Goal: Information Seeking & Learning: Learn about a topic

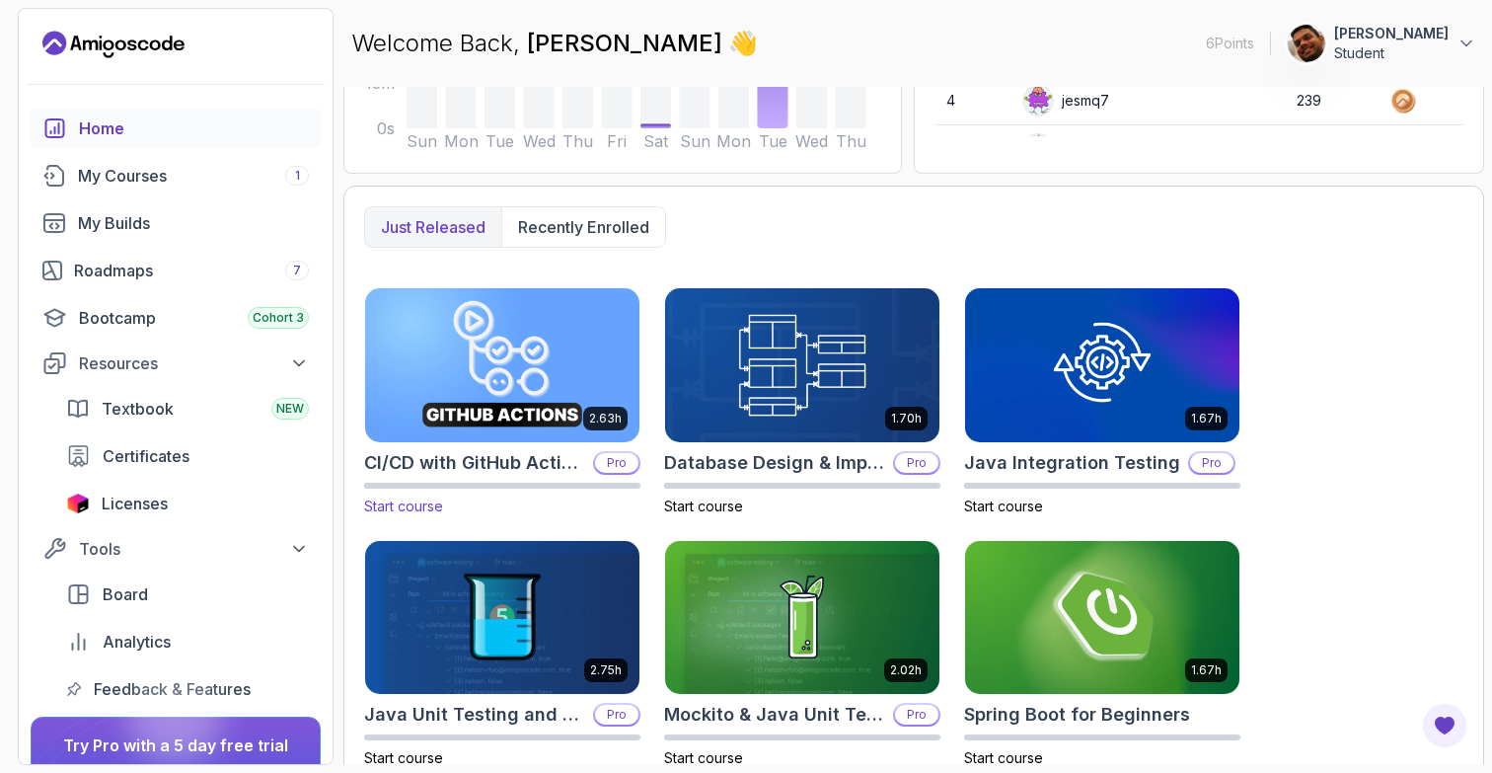
scroll to position [671, 0]
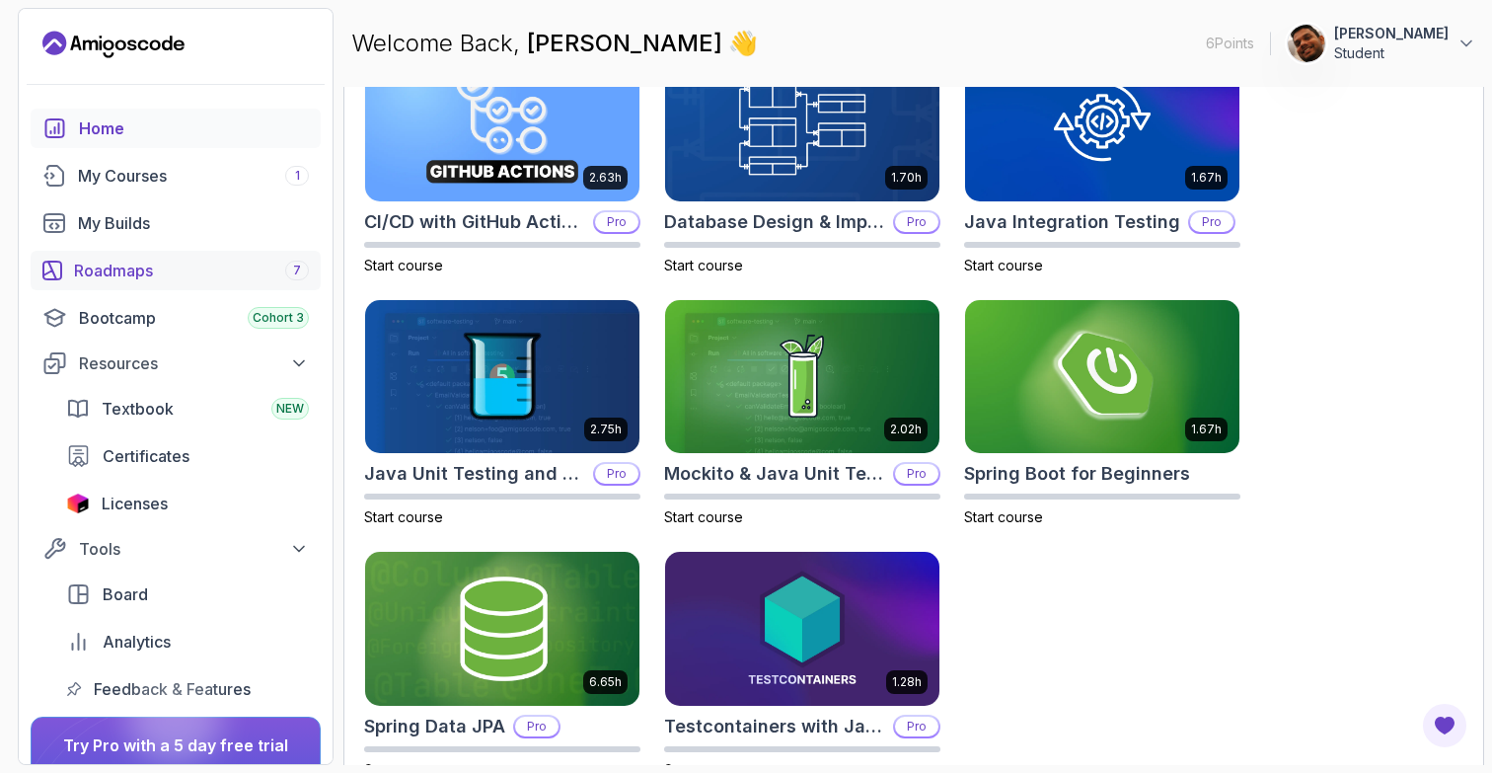
click at [113, 268] on div "Roadmaps 7" at bounding box center [191, 271] width 235 height 24
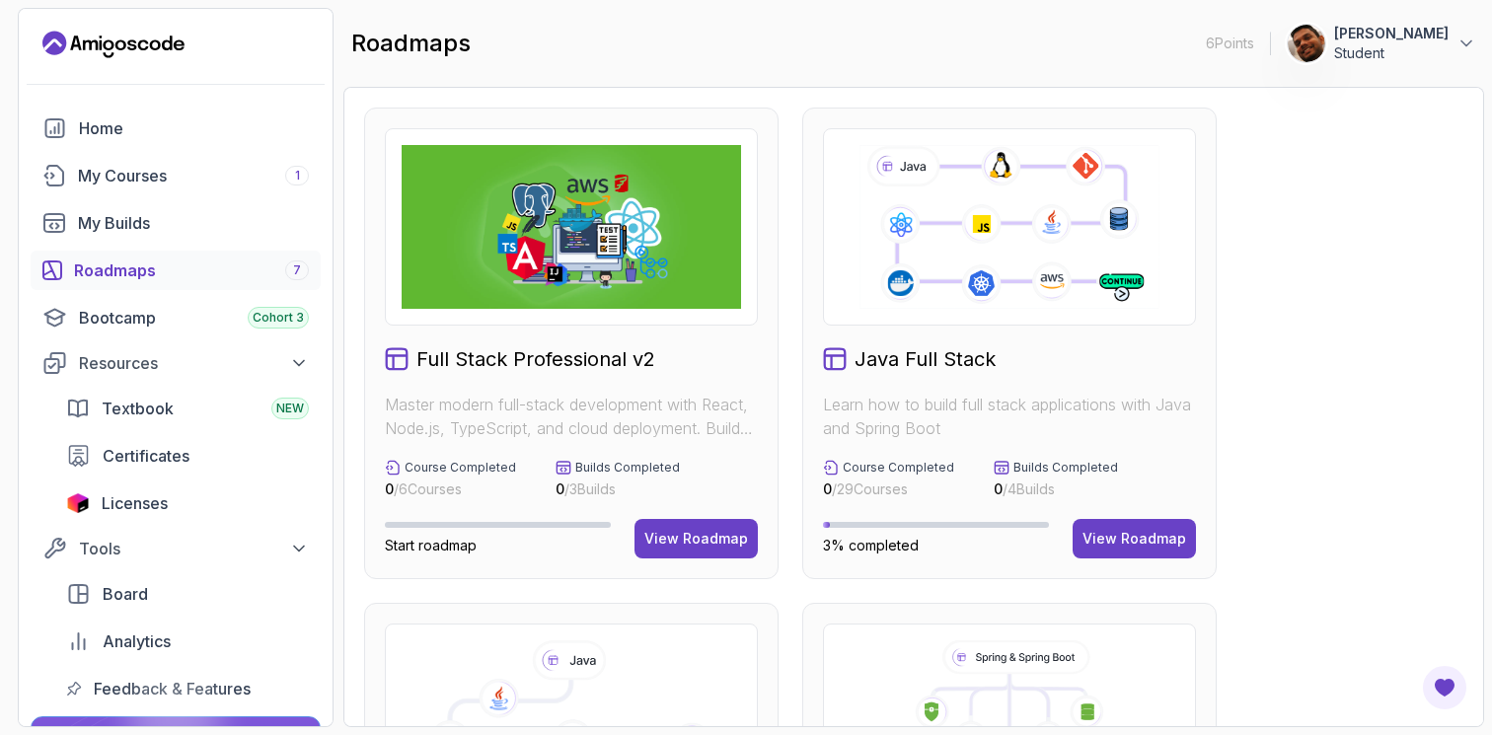
click at [155, 264] on div "Roadmaps 7" at bounding box center [191, 271] width 235 height 24
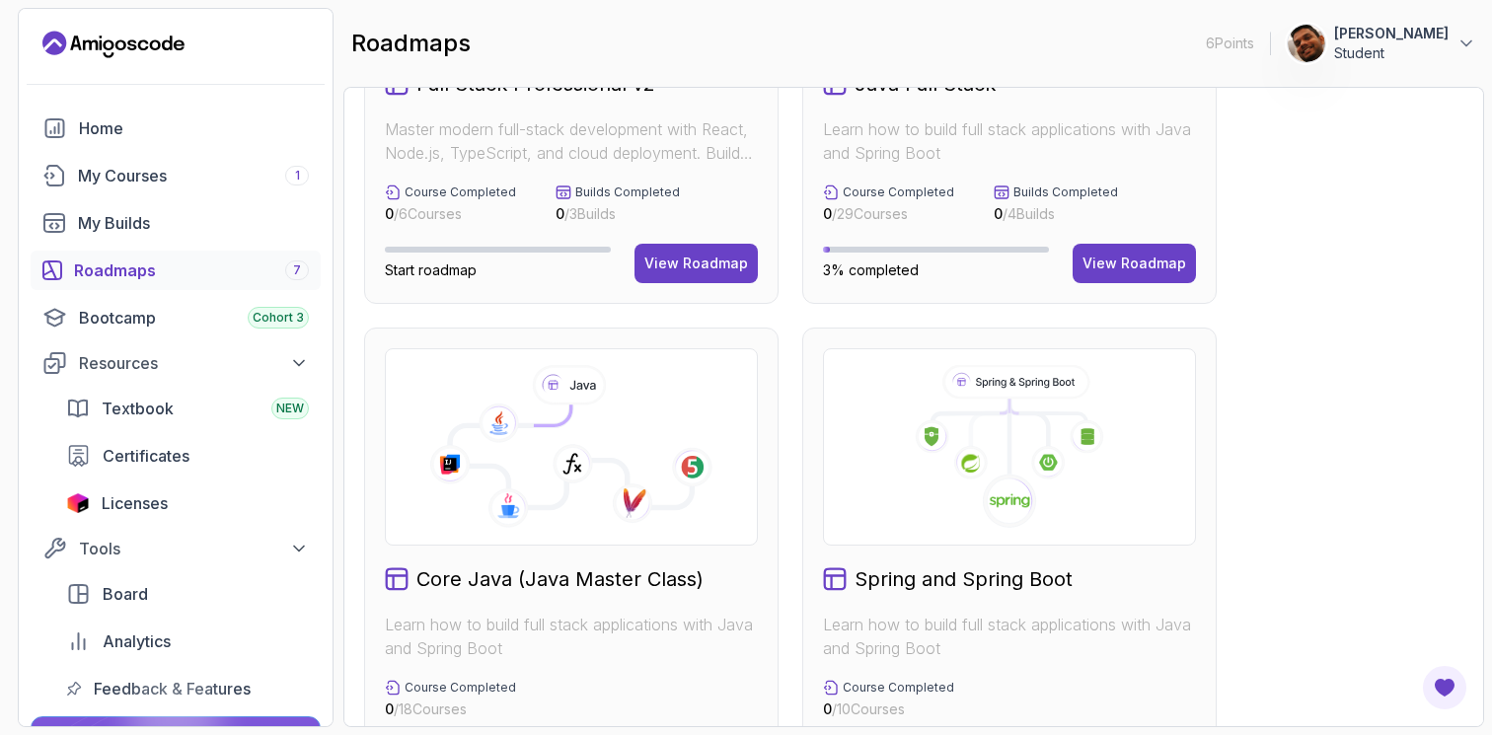
scroll to position [377, 0]
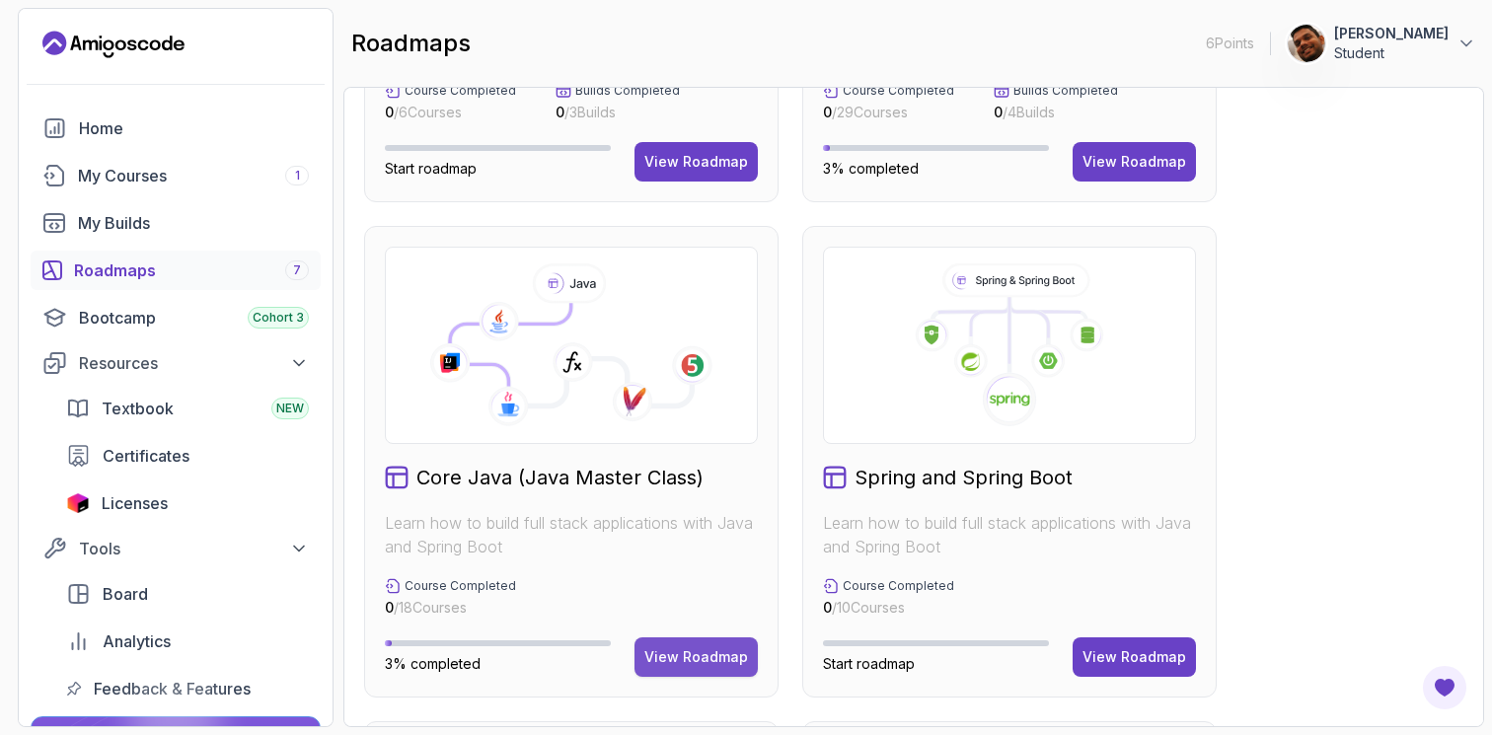
click at [695, 664] on div "View Roadmap" at bounding box center [696, 657] width 104 height 20
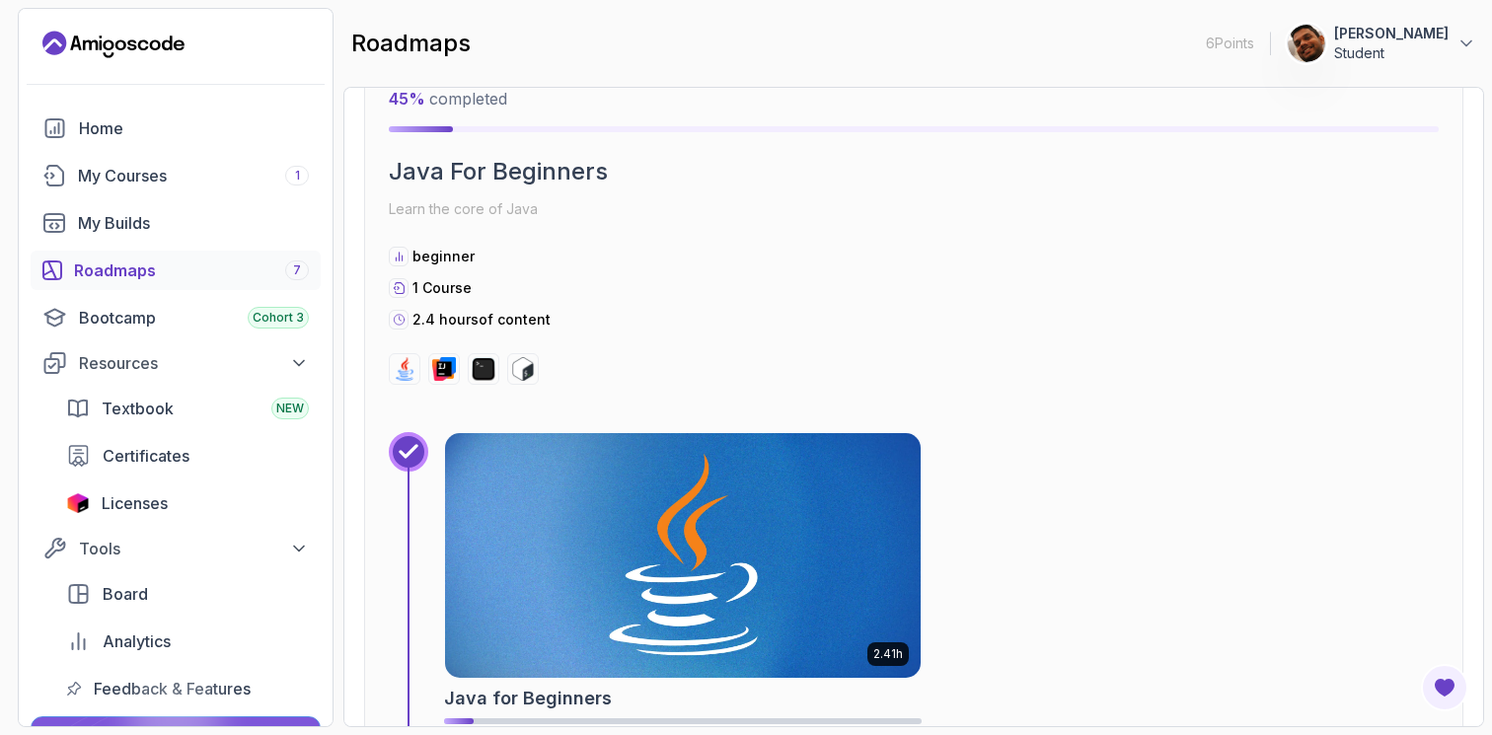
scroll to position [983, 0]
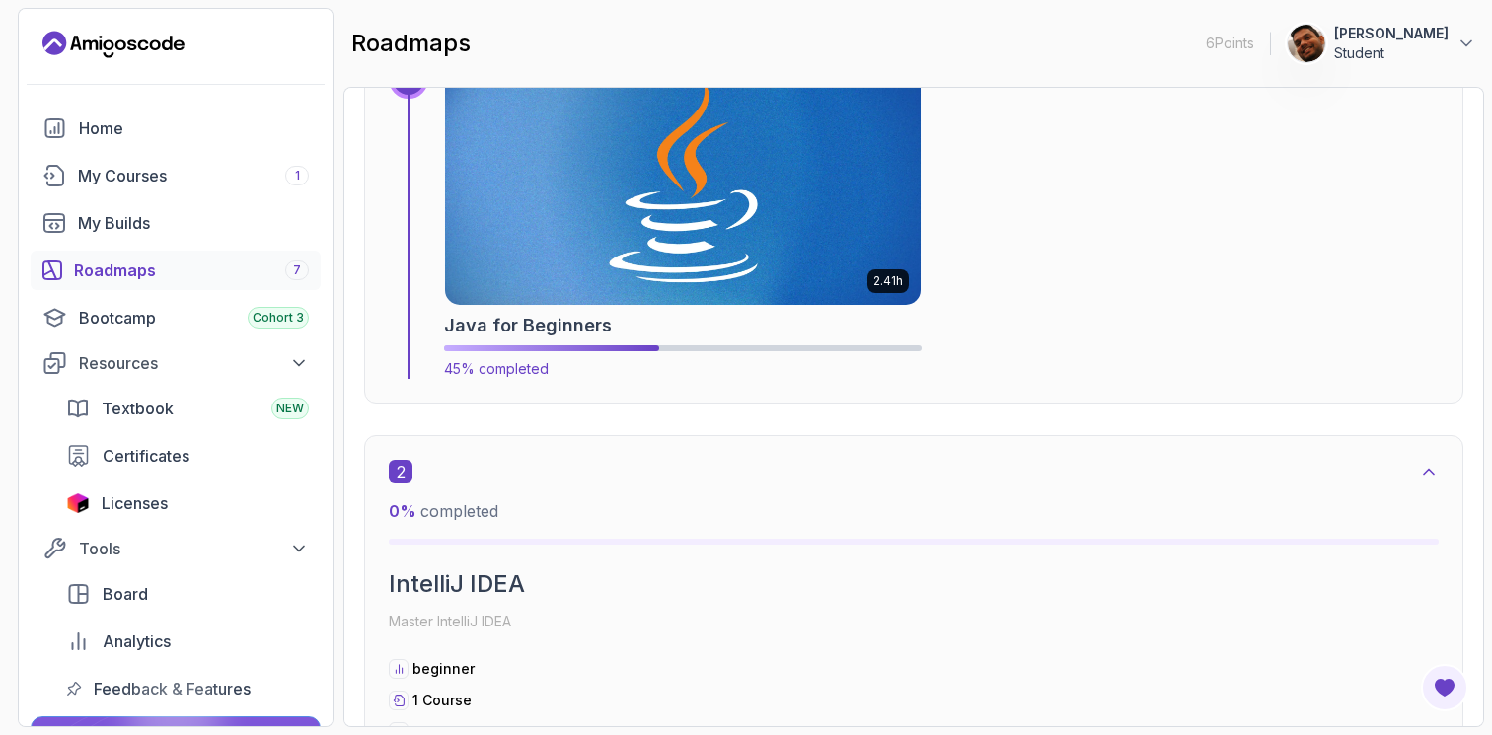
click at [849, 214] on img at bounding box center [682, 182] width 499 height 257
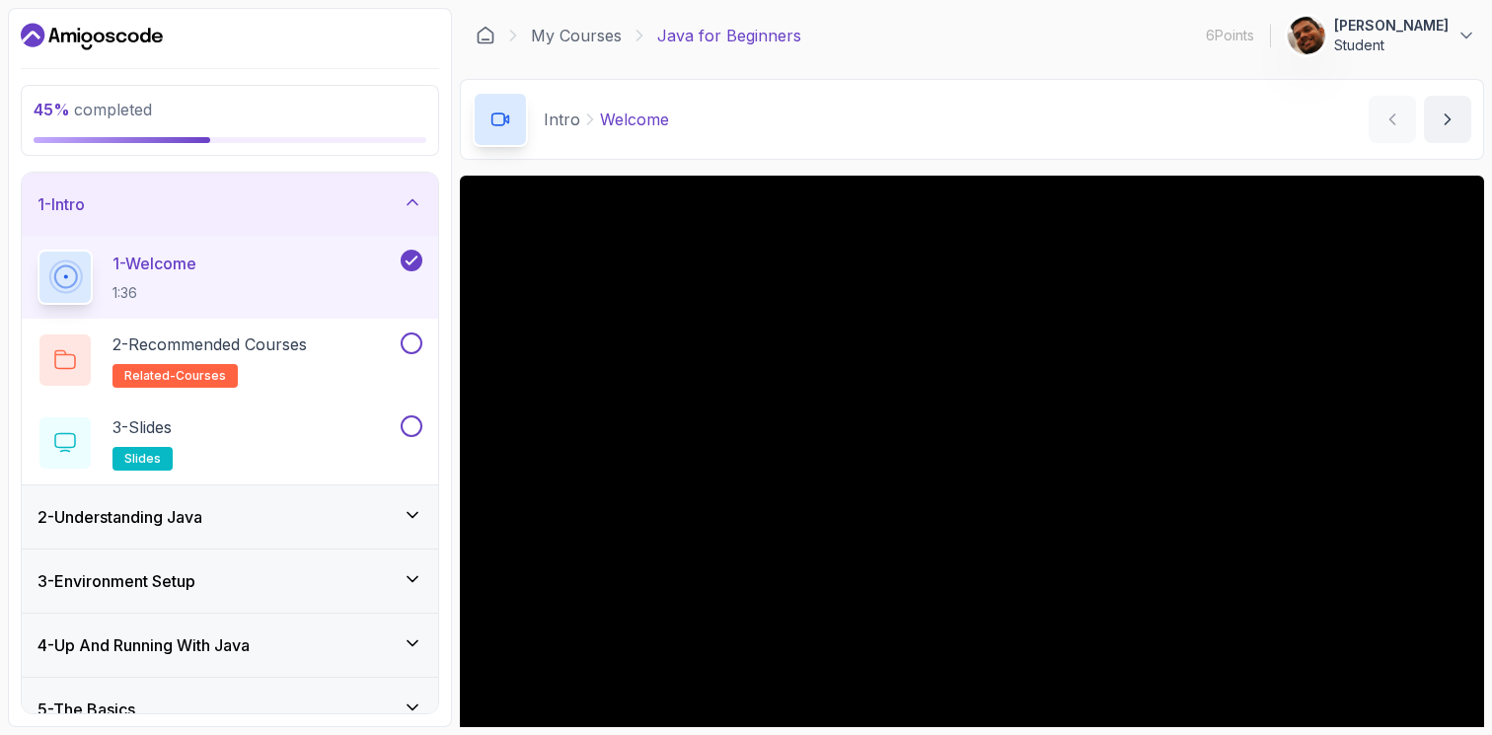
scroll to position [156, 0]
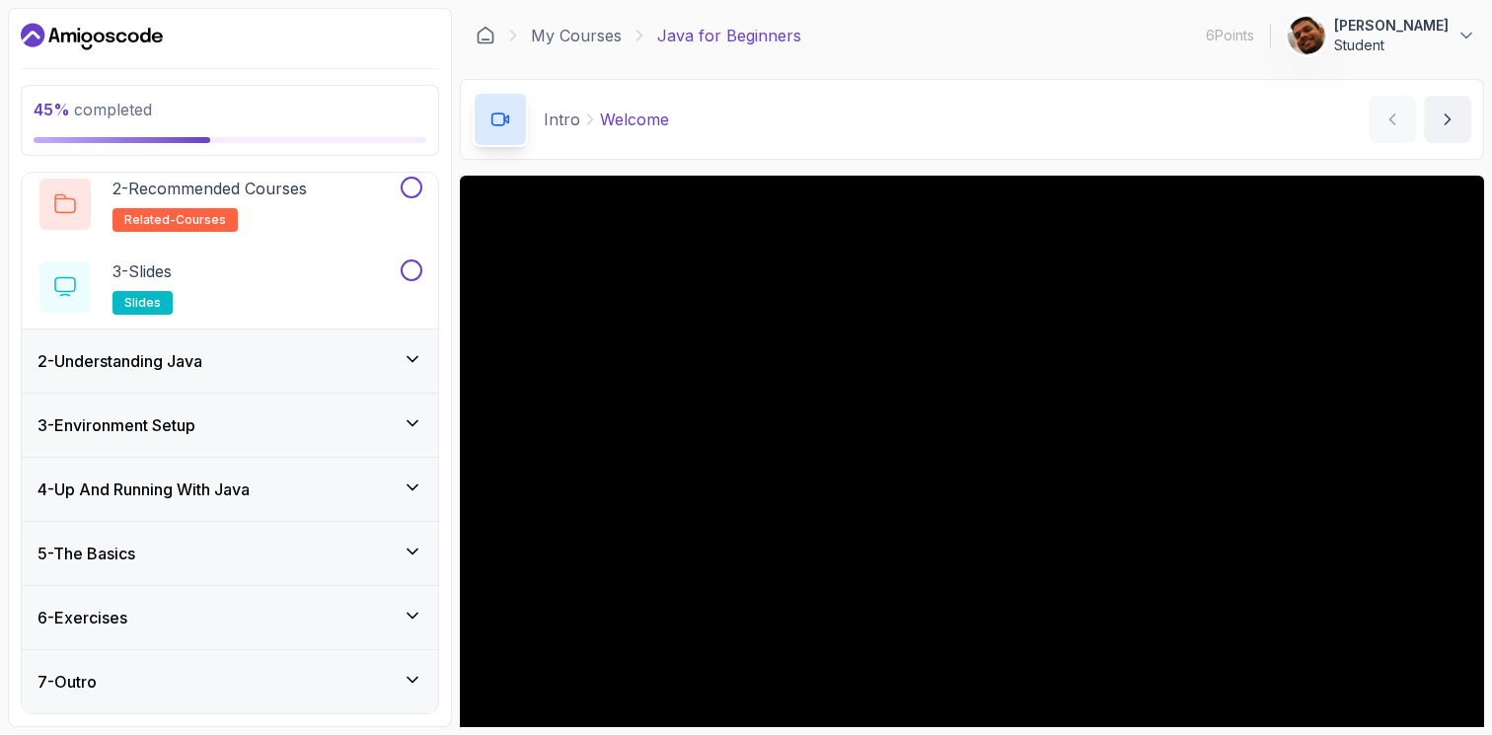
click at [291, 558] on div "5 - The Basics" at bounding box center [229, 554] width 385 height 24
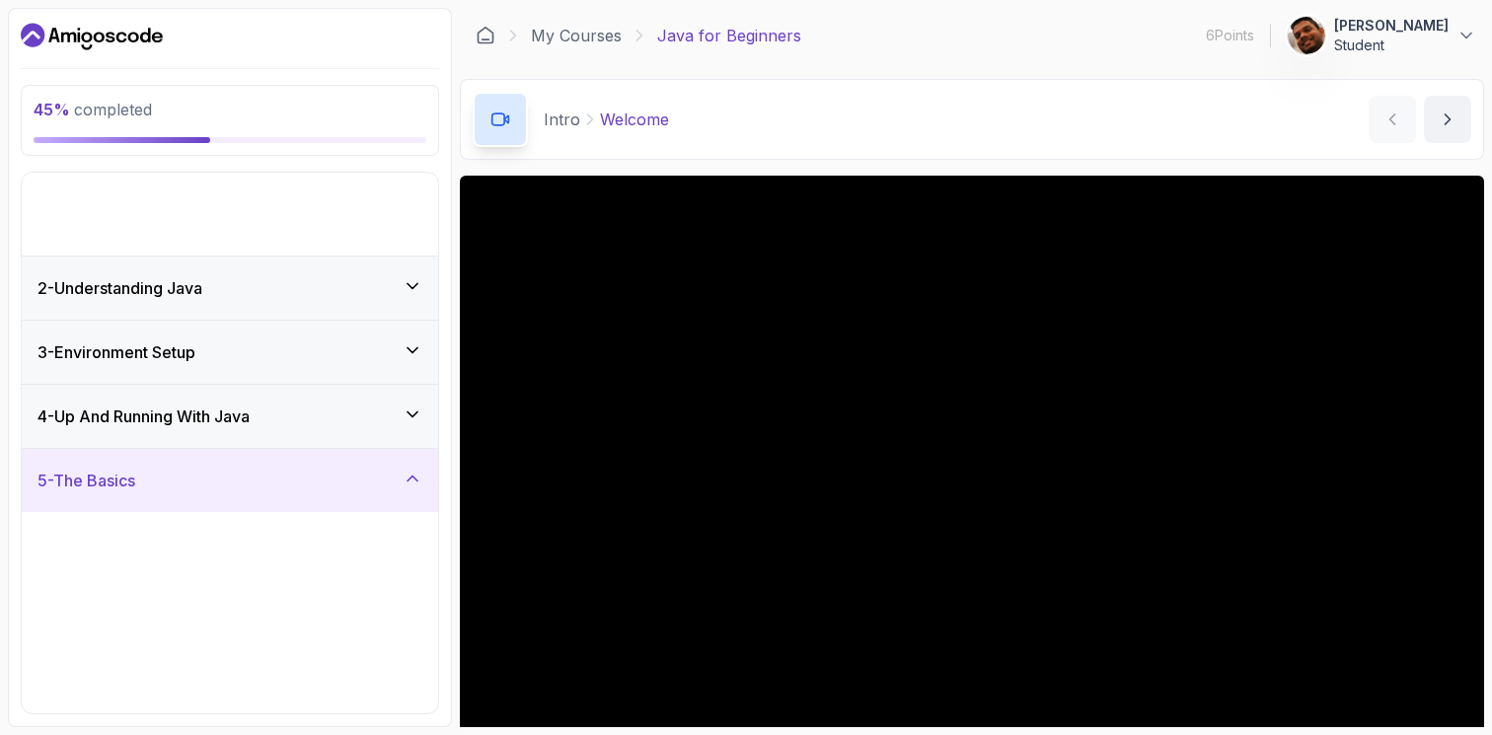
scroll to position [0, 0]
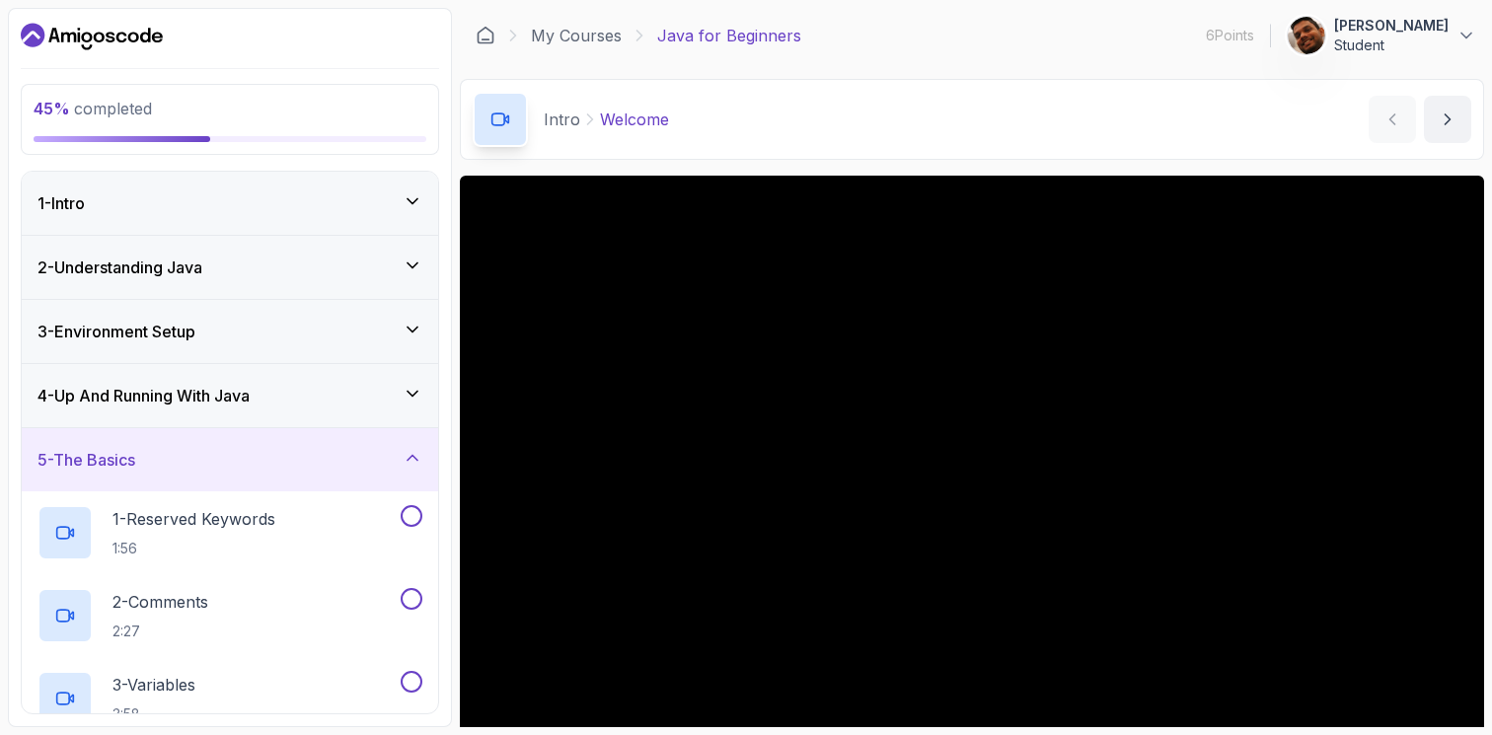
click at [312, 382] on div "4 - Up And Running With Java" at bounding box center [230, 395] width 416 height 63
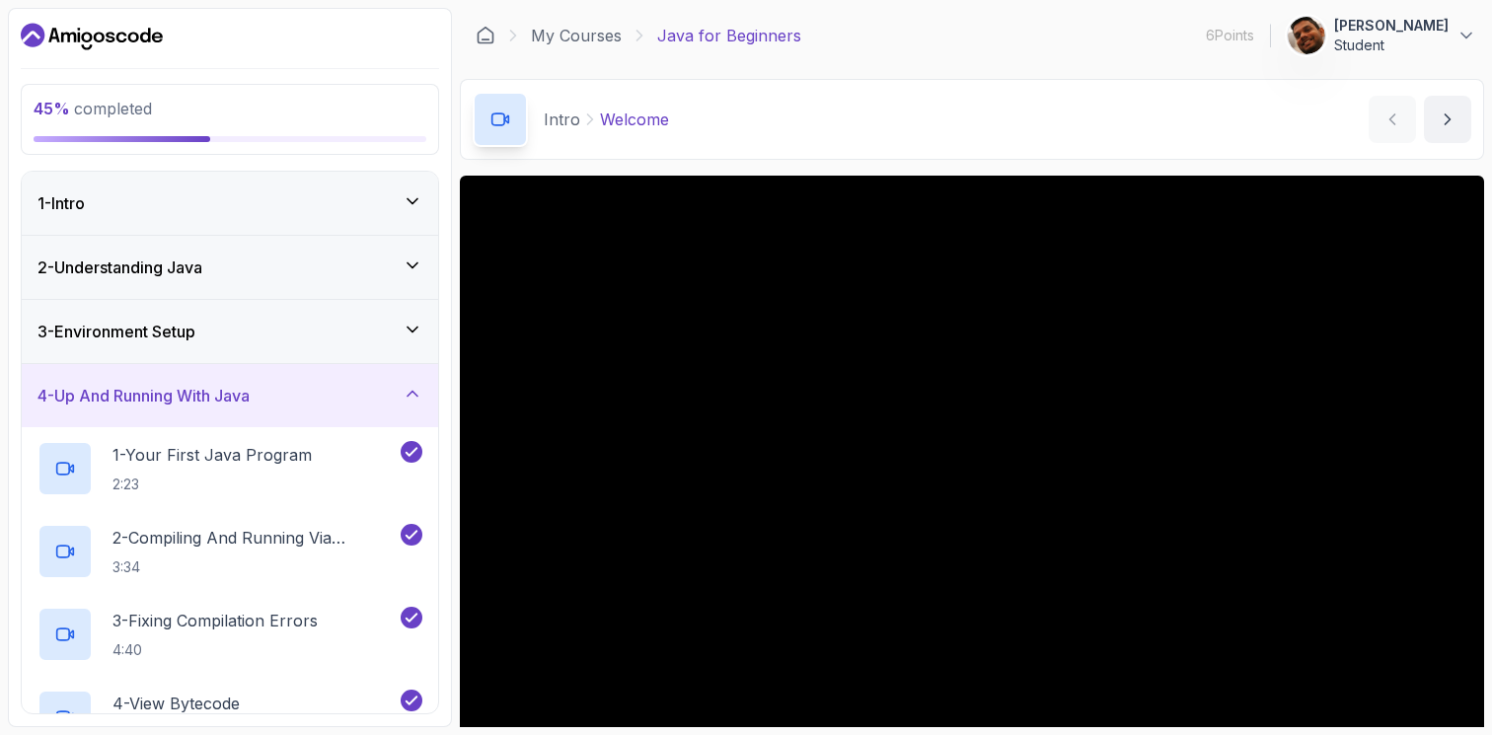
click at [281, 386] on div "4 - Up And Running With Java" at bounding box center [229, 396] width 385 height 24
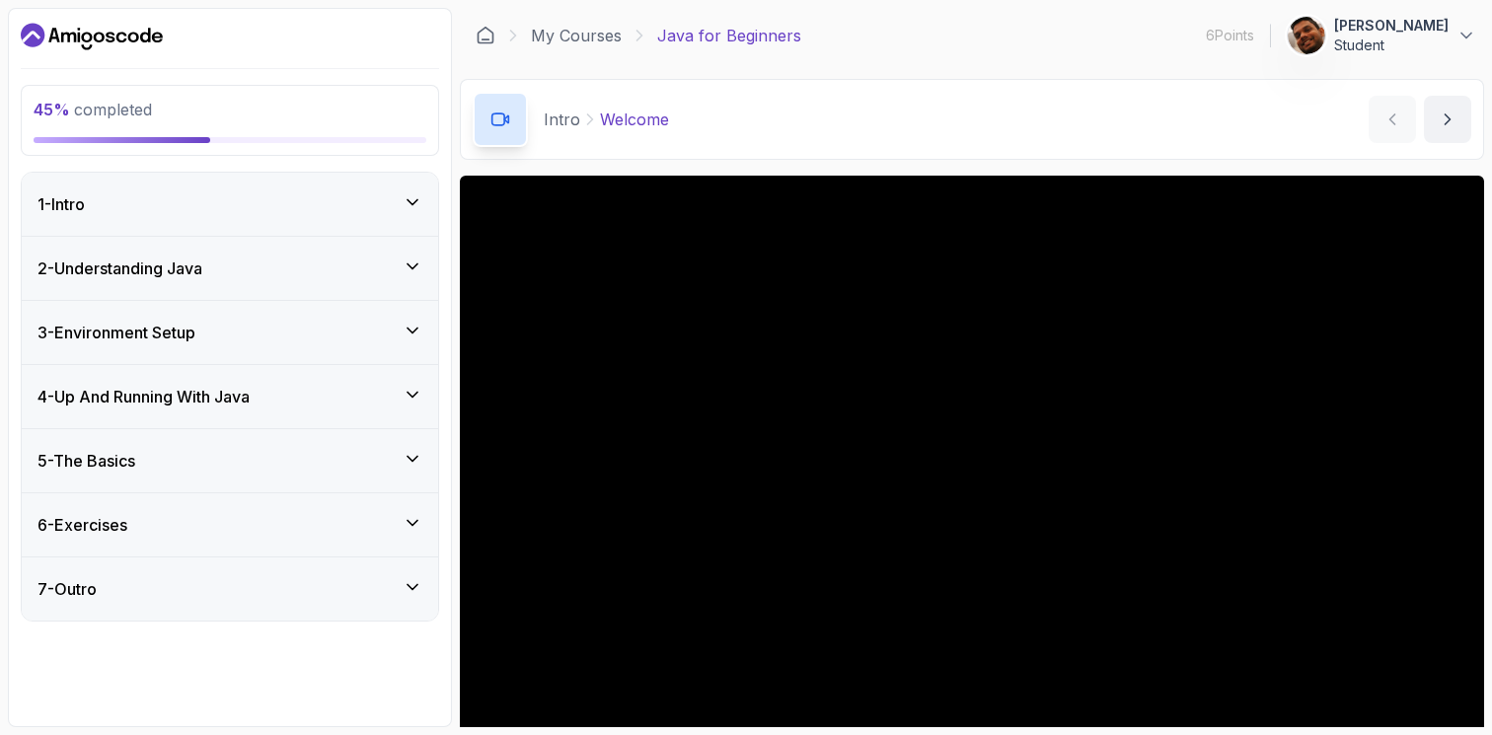
click at [269, 473] on div "5 - The Basics" at bounding box center [230, 460] width 416 height 63
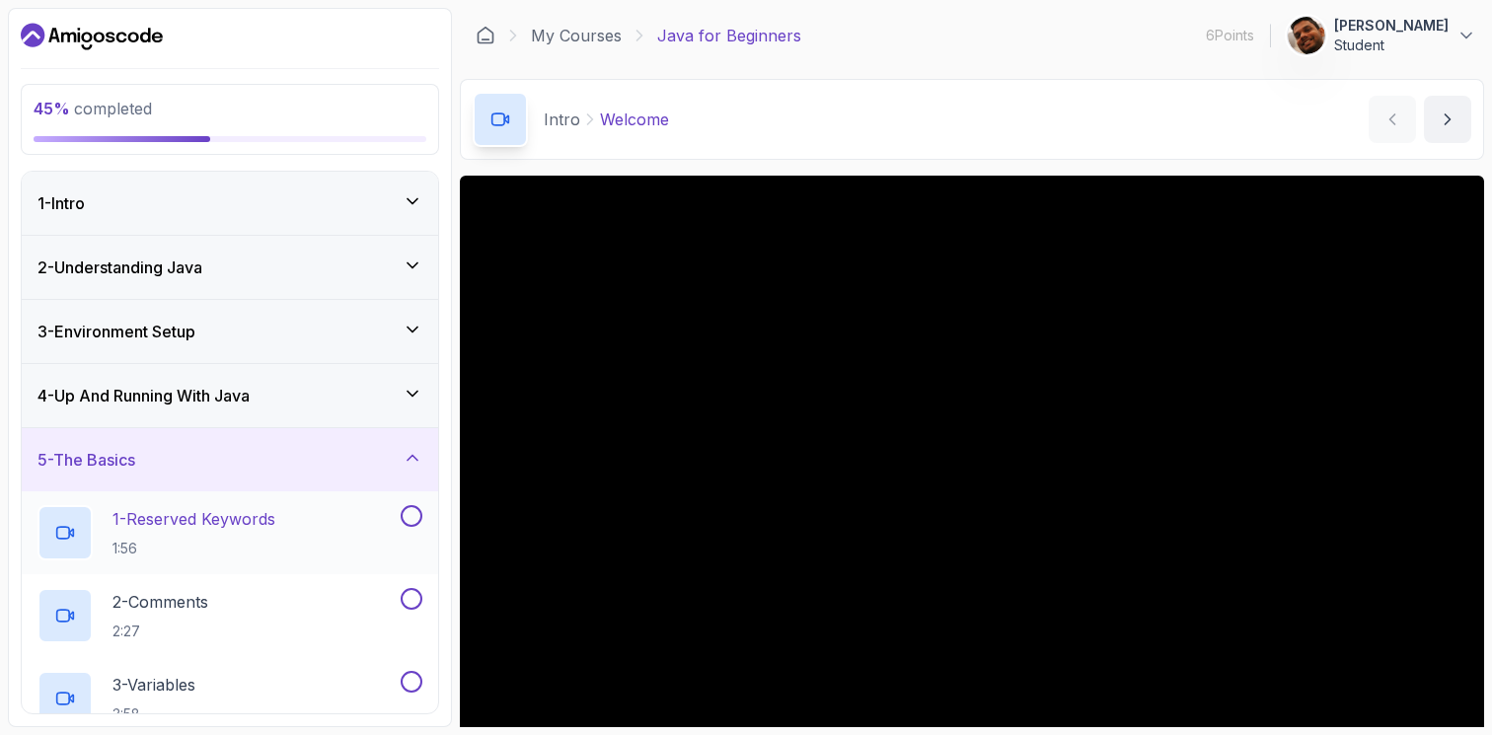
click at [251, 518] on p "1 - Reserved Keywords" at bounding box center [193, 519] width 163 height 24
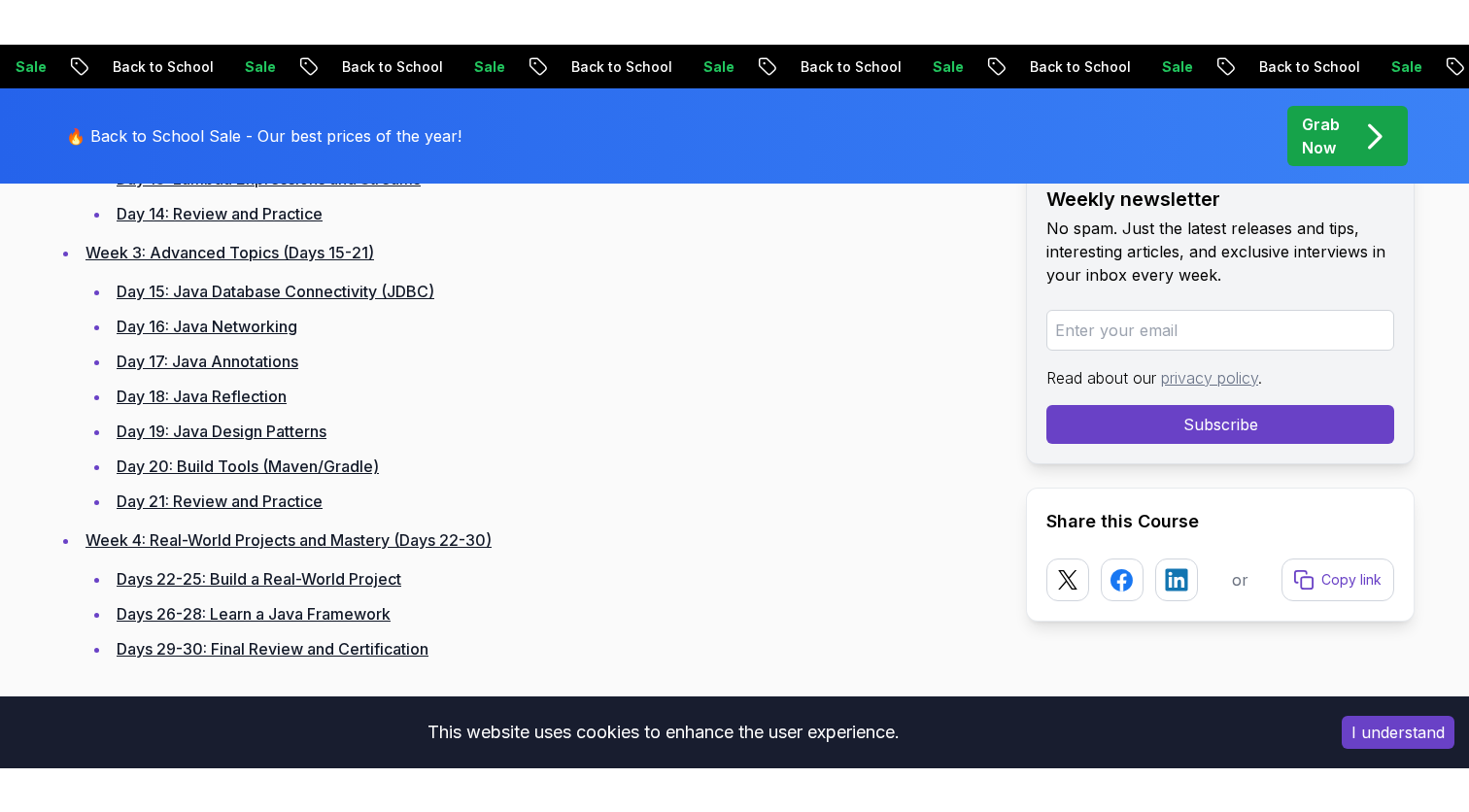
scroll to position [2152, 0]
